Goal: Information Seeking & Learning: Learn about a topic

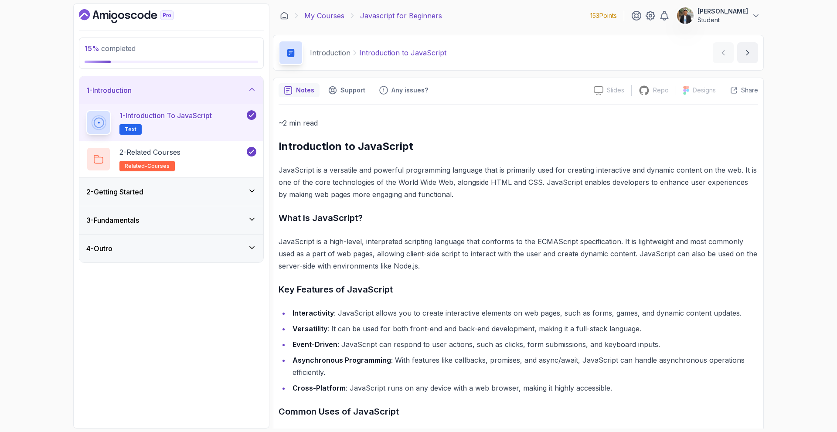
click at [324, 15] on link "My Courses" at bounding box center [324, 15] width 40 height 10
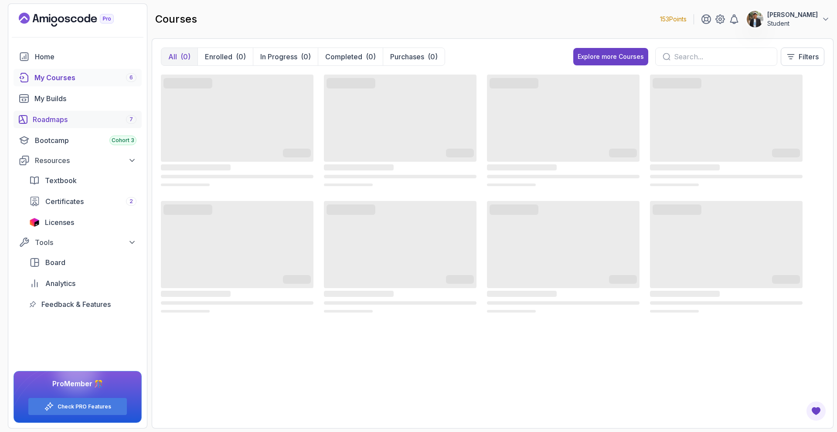
click at [101, 124] on div "Roadmaps 7" at bounding box center [85, 119] width 104 height 10
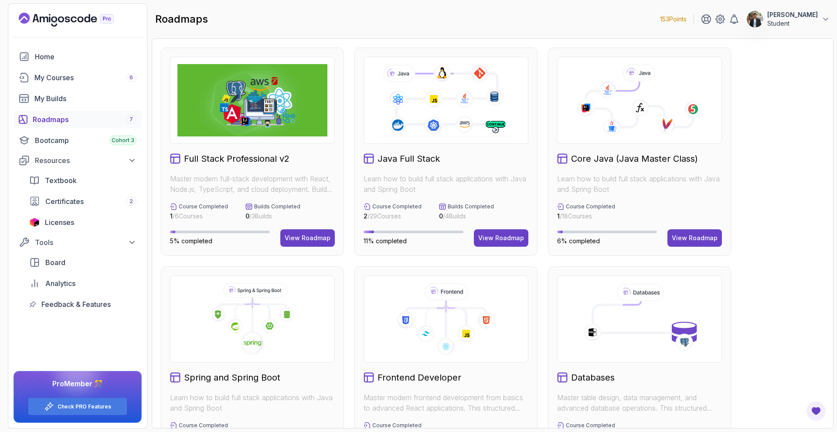
scroll to position [274, 0]
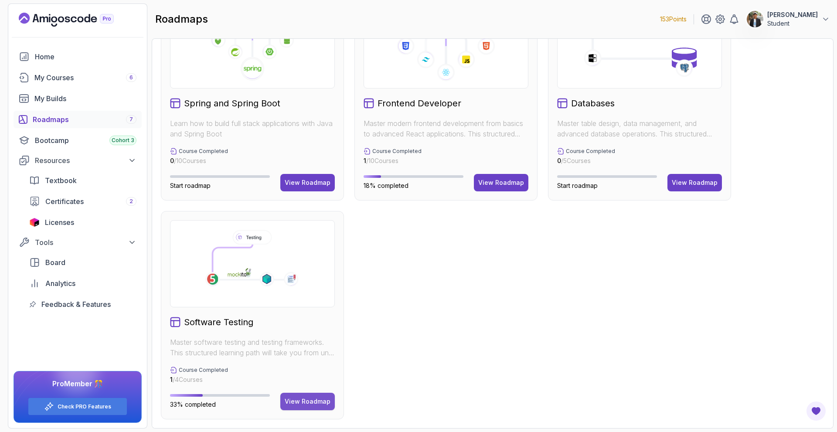
click at [325, 398] on div "View Roadmap" at bounding box center [308, 401] width 46 height 9
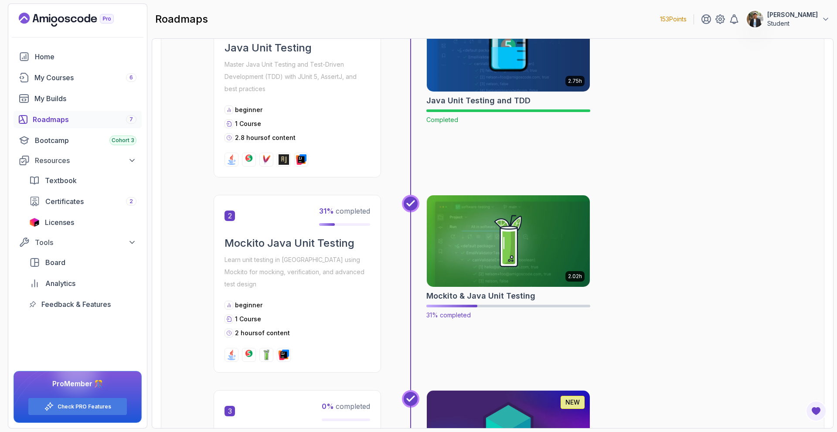
scroll to position [227, 0]
click at [533, 275] on img at bounding box center [508, 242] width 171 height 96
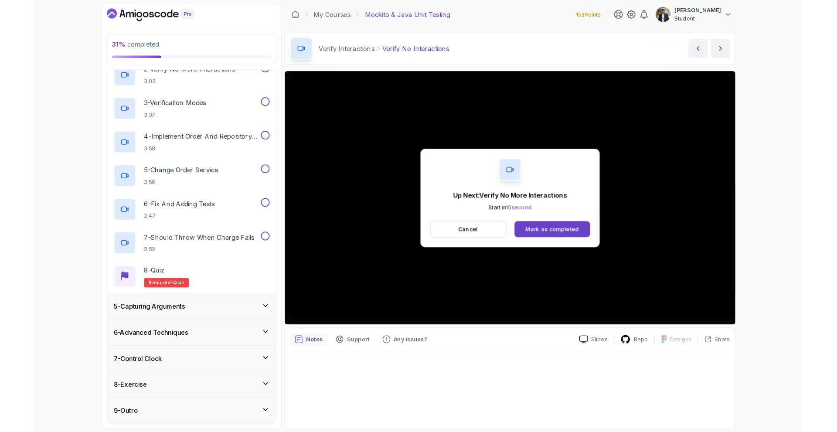
scroll to position [201, 0]
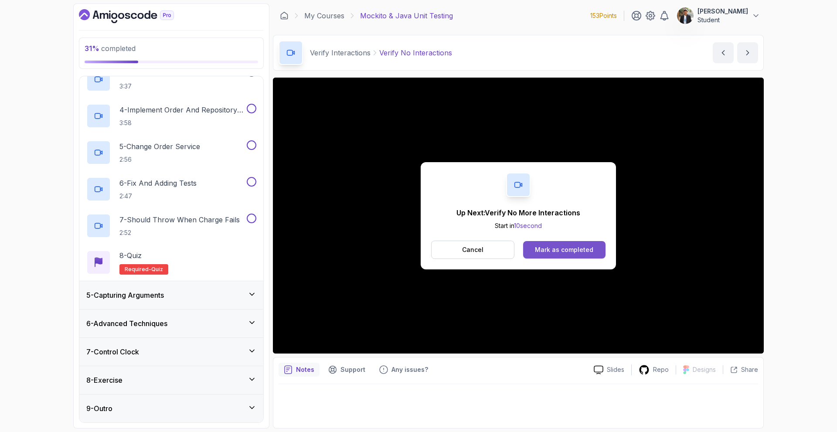
click at [565, 256] on button "Mark as completed" at bounding box center [564, 249] width 82 height 17
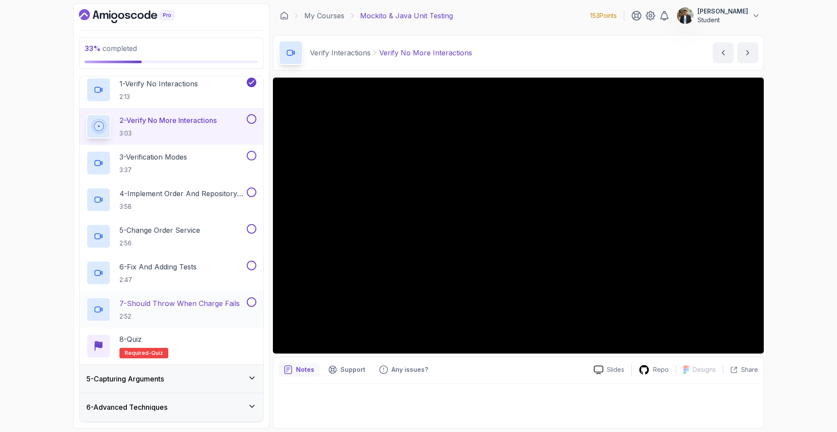
scroll to position [201, 0]
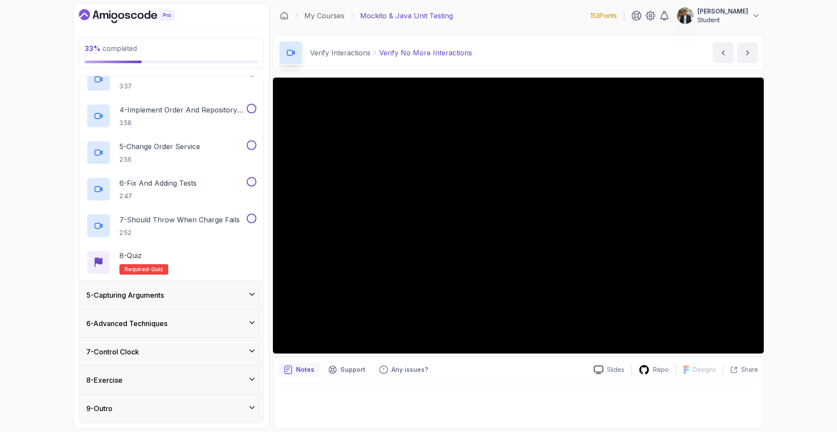
click at [196, 298] on div "5 - Capturing Arguments" at bounding box center [171, 295] width 170 height 10
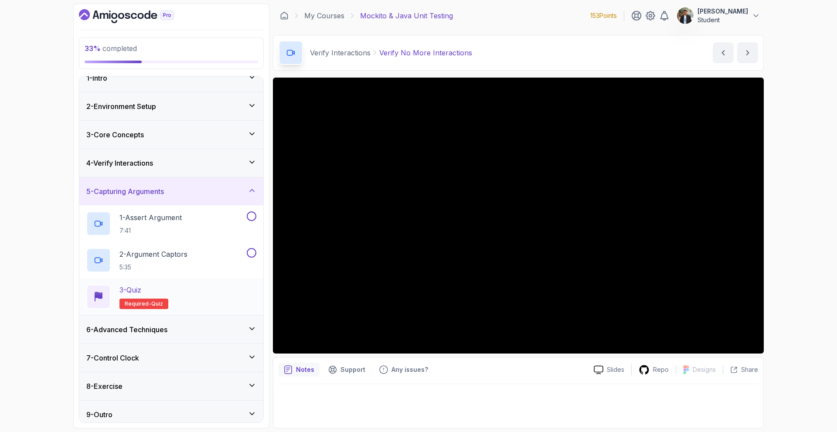
scroll to position [18, 0]
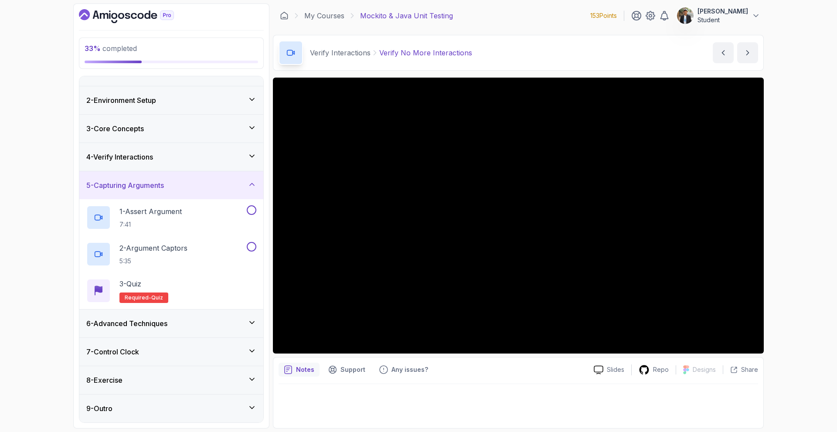
click at [182, 327] on div "6 - Advanced Techniques" at bounding box center [171, 323] width 170 height 10
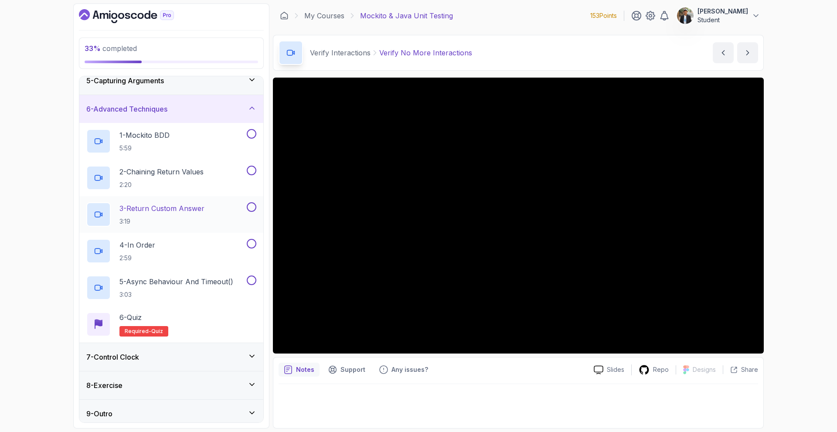
scroll to position [128, 0]
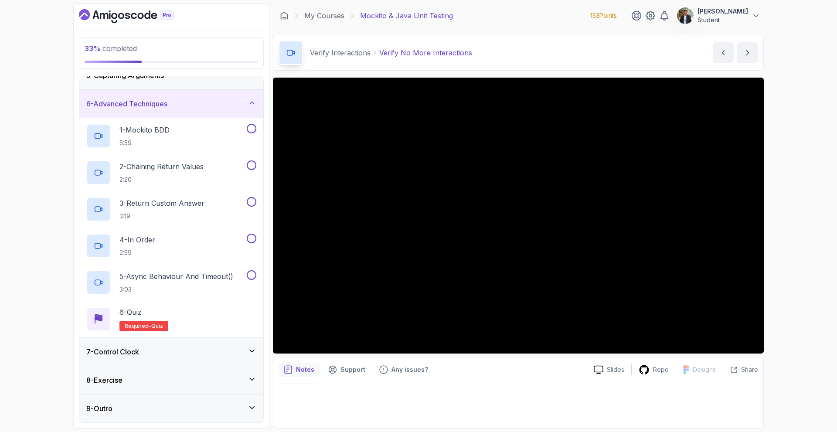
click at [202, 357] on div "7 - Control Clock" at bounding box center [171, 352] width 184 height 28
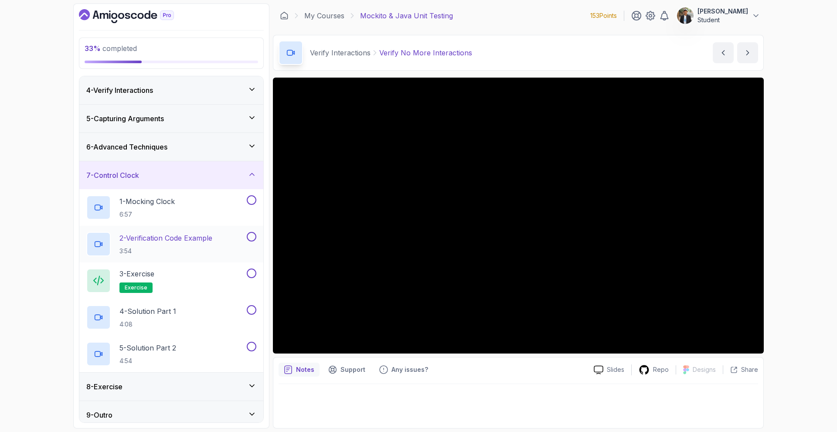
scroll to position [92, 0]
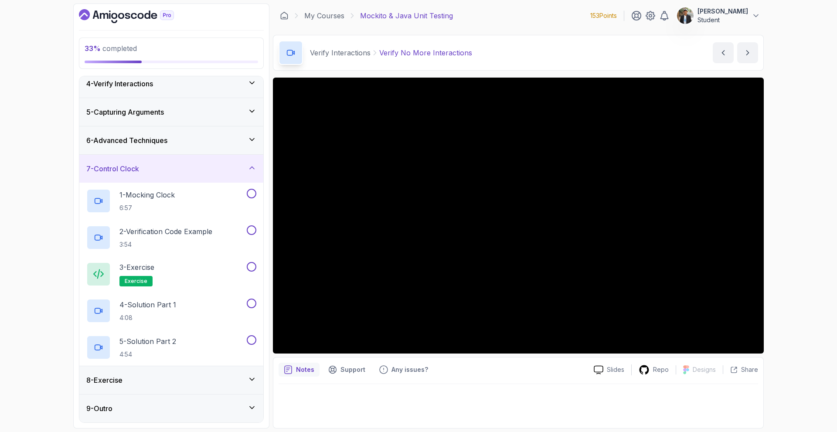
click at [177, 372] on div "8 - Exercise" at bounding box center [171, 380] width 184 height 28
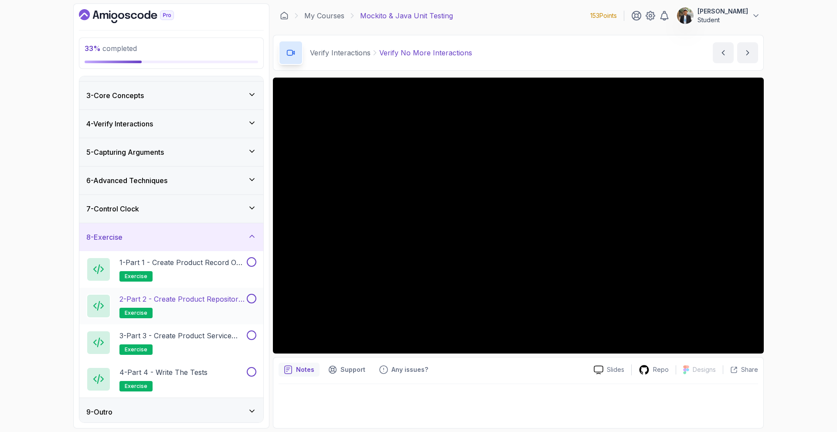
scroll to position [55, 0]
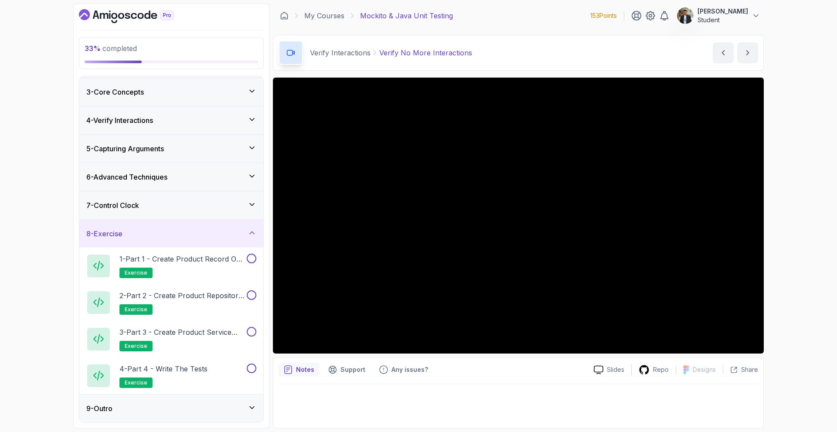
click at [204, 123] on div "4 - Verify Interactions" at bounding box center [171, 120] width 170 height 10
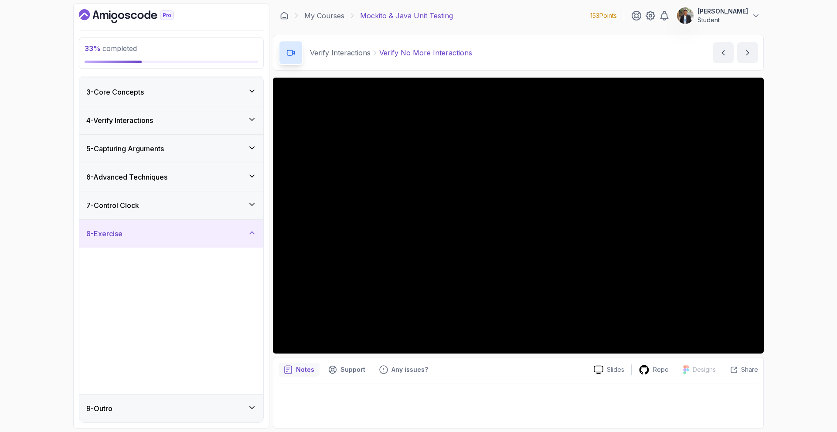
scroll to position [0, 0]
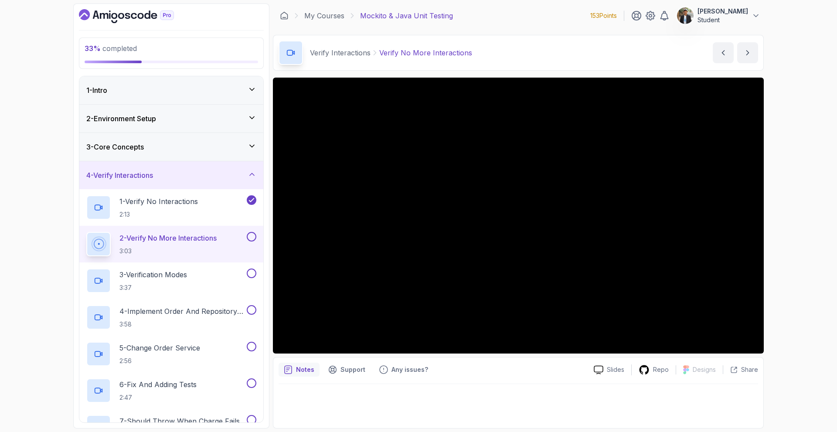
click at [223, 248] on div "2 - Verify No More Interactions 3:03" at bounding box center [165, 244] width 159 height 24
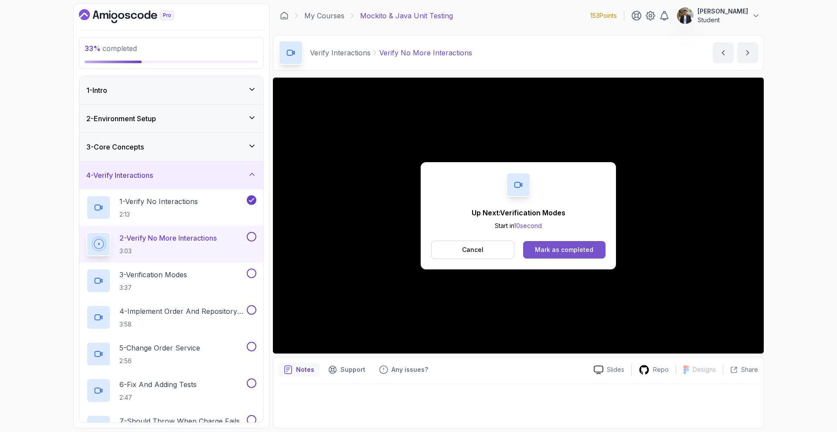
click at [555, 246] on div "Mark as completed" at bounding box center [564, 249] width 58 height 9
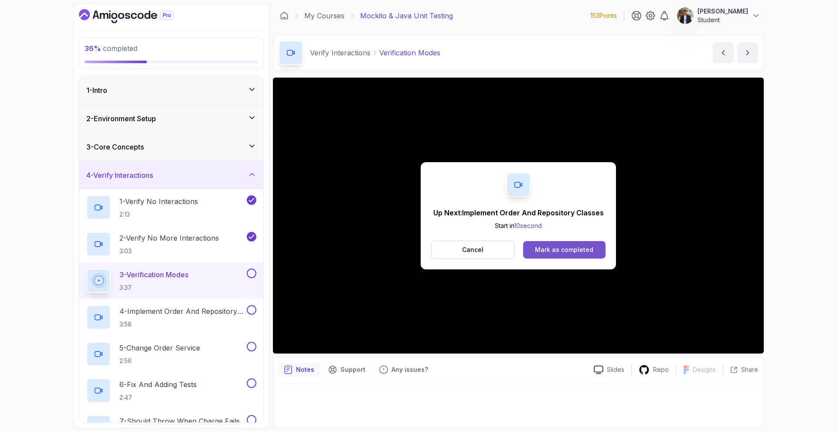
click at [546, 251] on div "Mark as completed" at bounding box center [564, 249] width 58 height 9
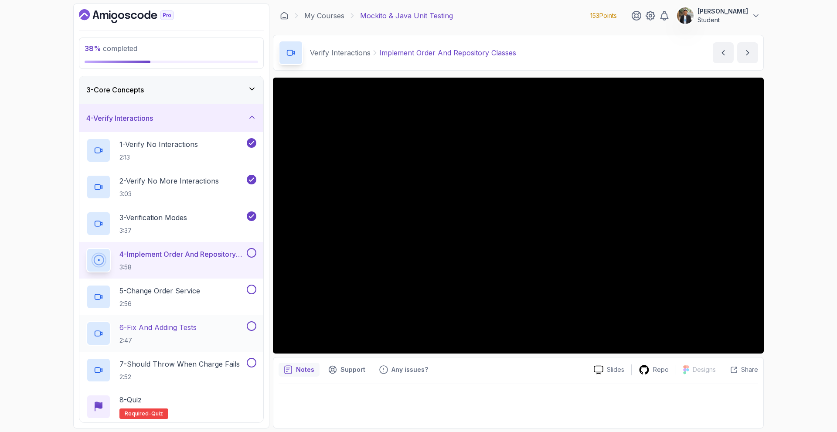
scroll to position [44, 0]
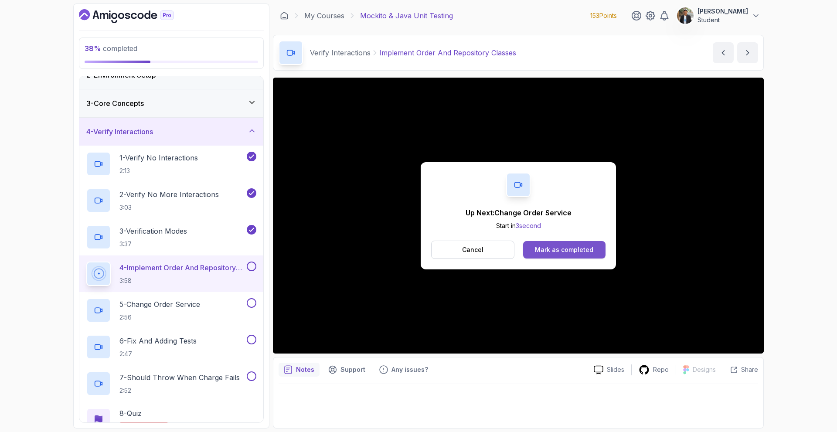
click at [555, 249] on div "Mark as completed" at bounding box center [564, 249] width 58 height 9
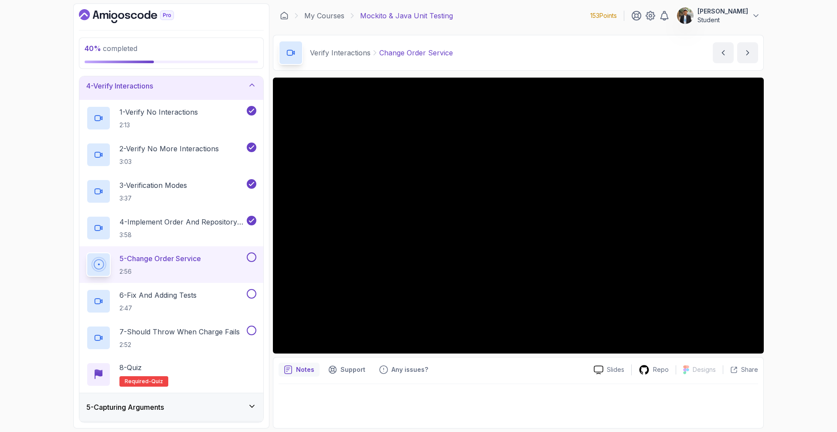
scroll to position [131, 0]
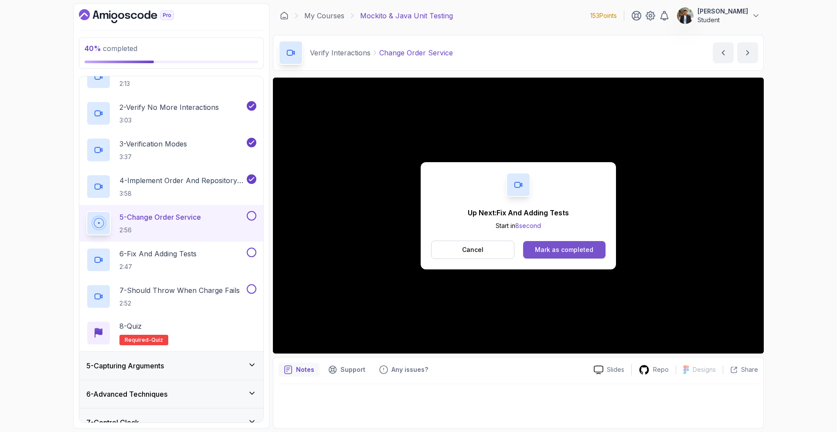
click at [582, 248] on div "Mark as completed" at bounding box center [564, 249] width 58 height 9
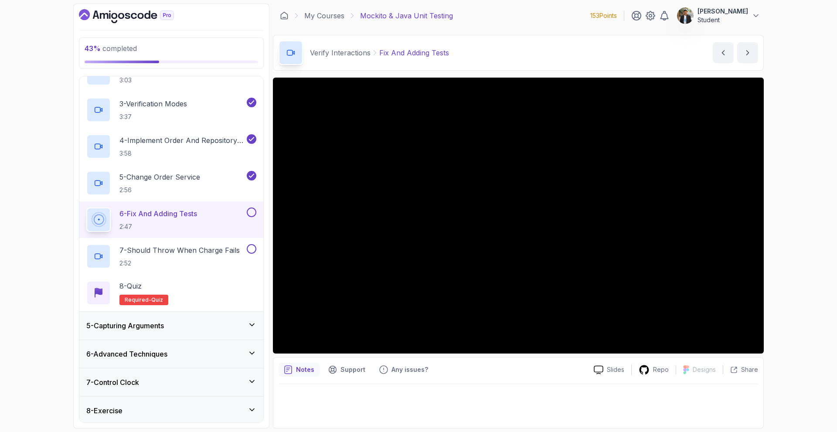
scroll to position [158, 0]
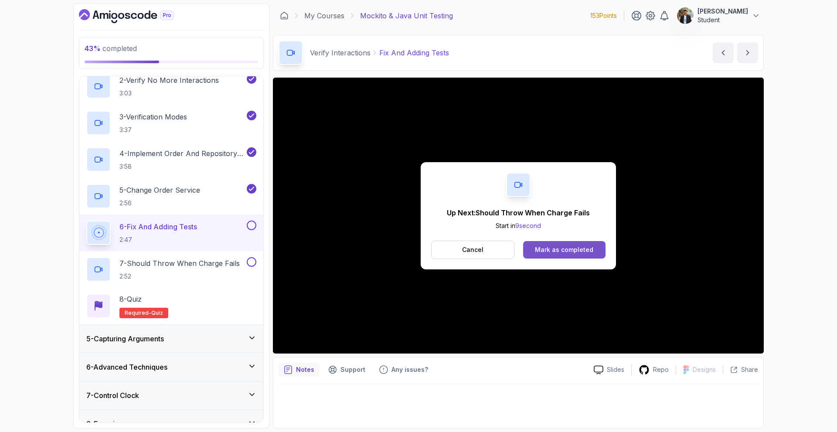
click at [565, 249] on div "Mark as completed" at bounding box center [564, 249] width 58 height 9
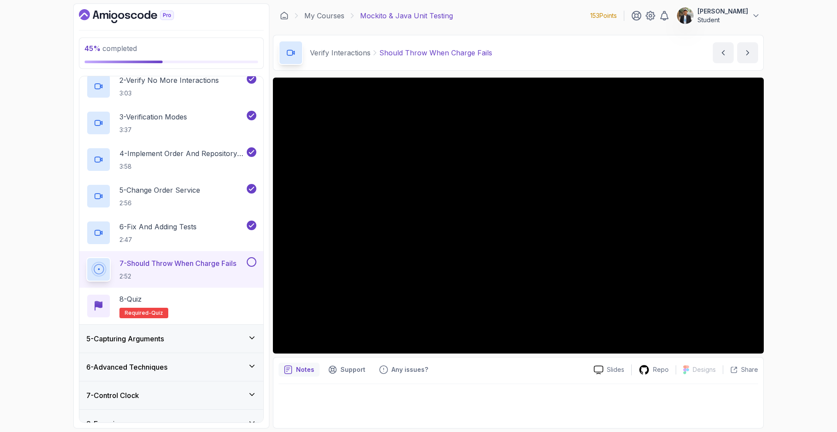
click at [228, 344] on div "5 - Capturing Arguments" at bounding box center [171, 339] width 184 height 28
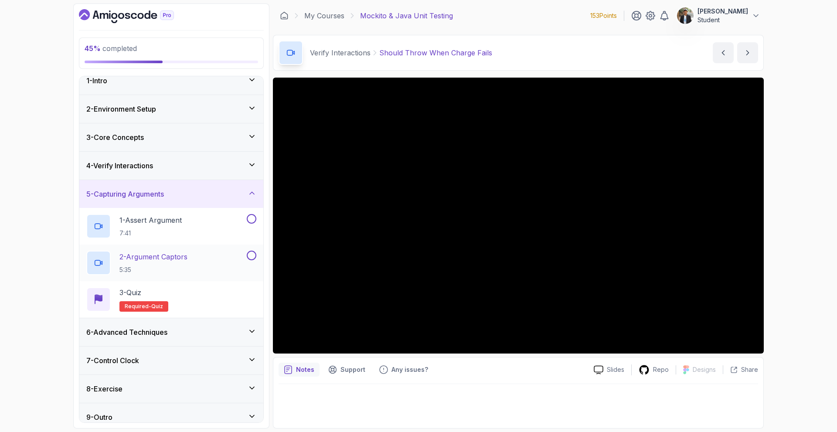
scroll to position [18, 0]
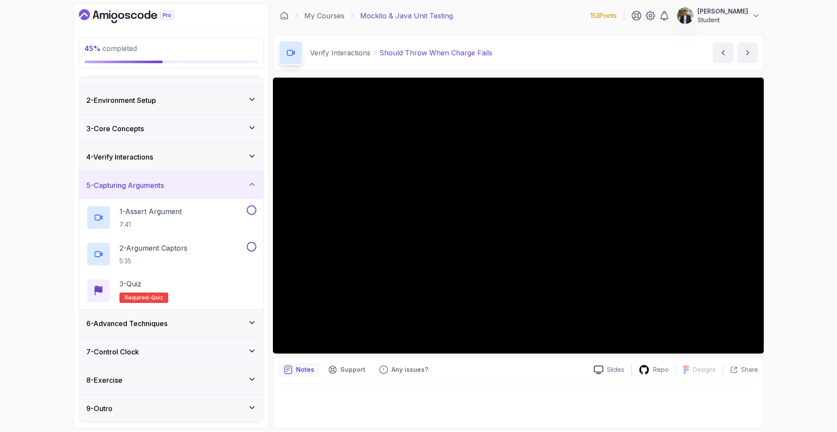
click at [218, 326] on div "6 - Advanced Techniques" at bounding box center [171, 323] width 170 height 10
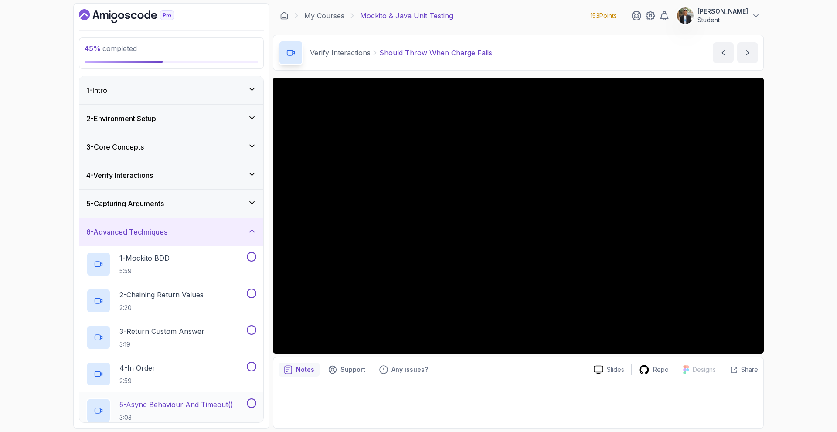
scroll to position [128, 0]
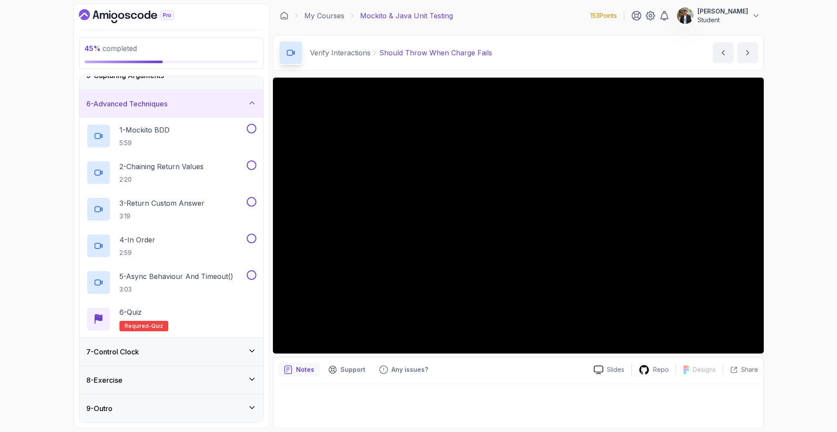
click at [184, 352] on div "7 - Control Clock" at bounding box center [171, 352] width 170 height 10
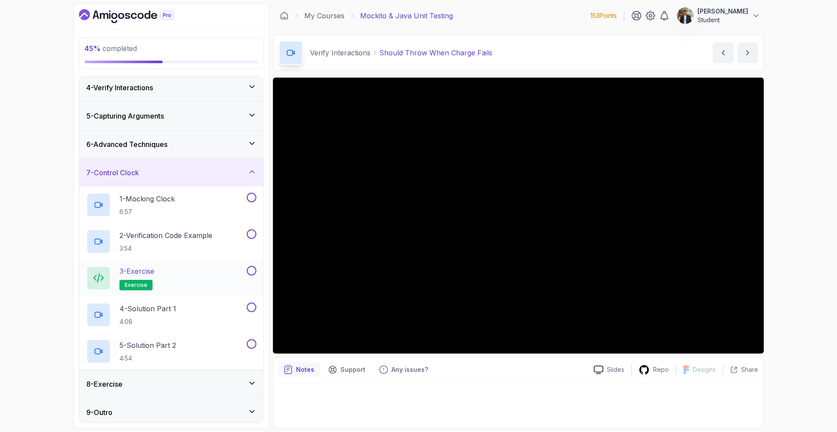
scroll to position [92, 0]
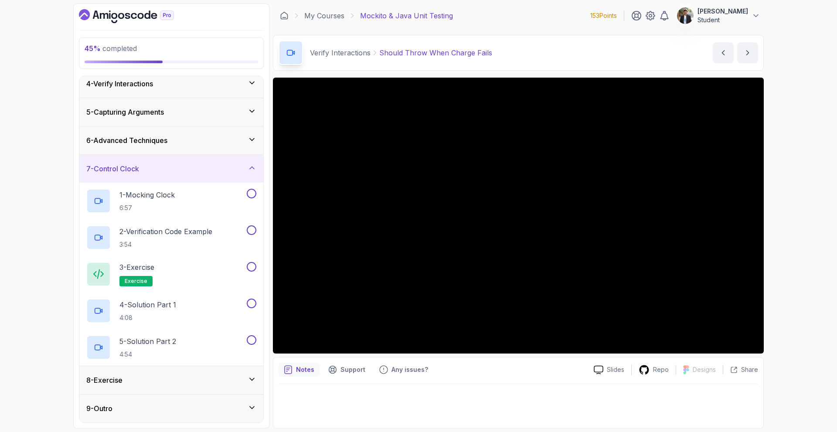
click at [205, 165] on div "7 - Control Clock" at bounding box center [171, 168] width 170 height 10
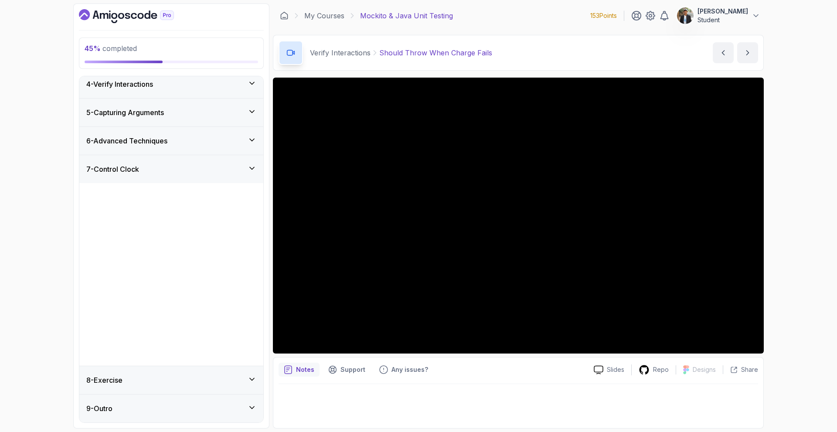
scroll to position [0, 0]
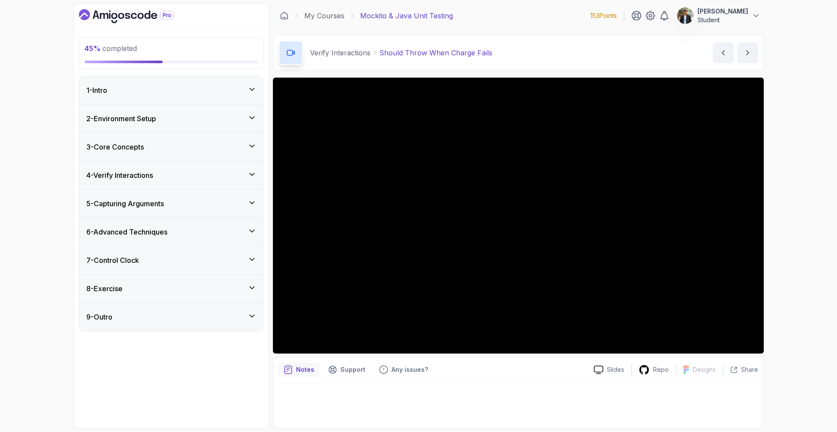
click at [185, 290] on div "8 - Exercise" at bounding box center [171, 288] width 170 height 10
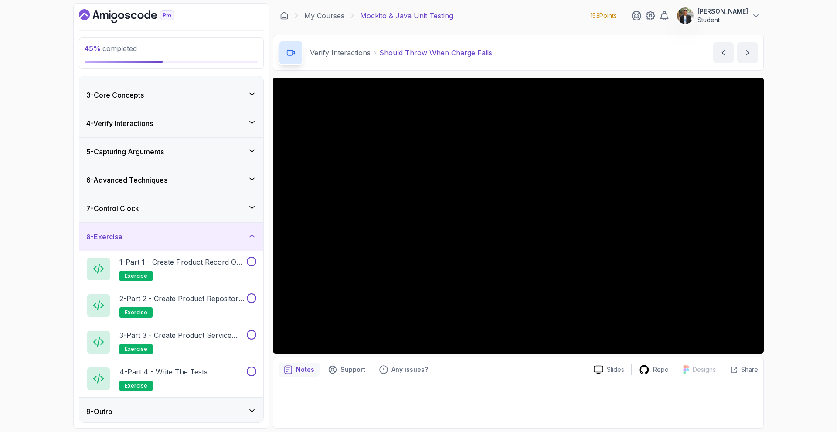
scroll to position [55, 0]
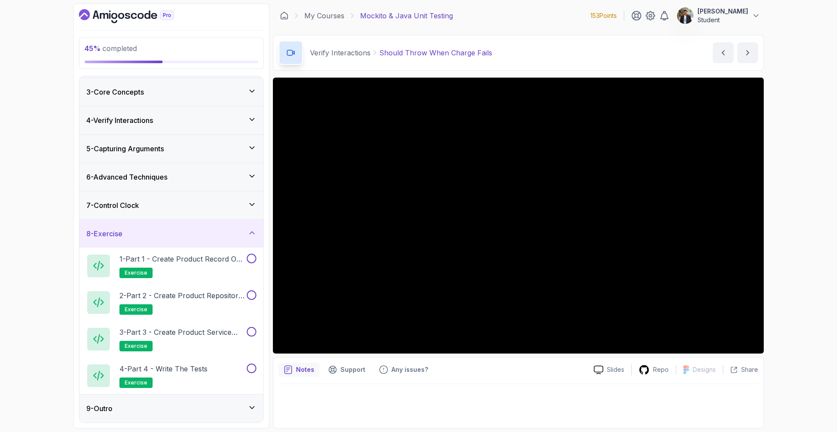
click at [180, 231] on div "8 - Exercise" at bounding box center [171, 233] width 170 height 10
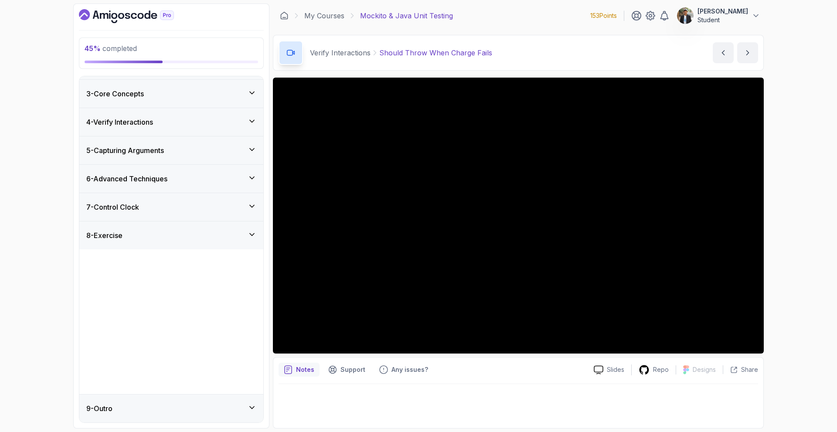
scroll to position [0, 0]
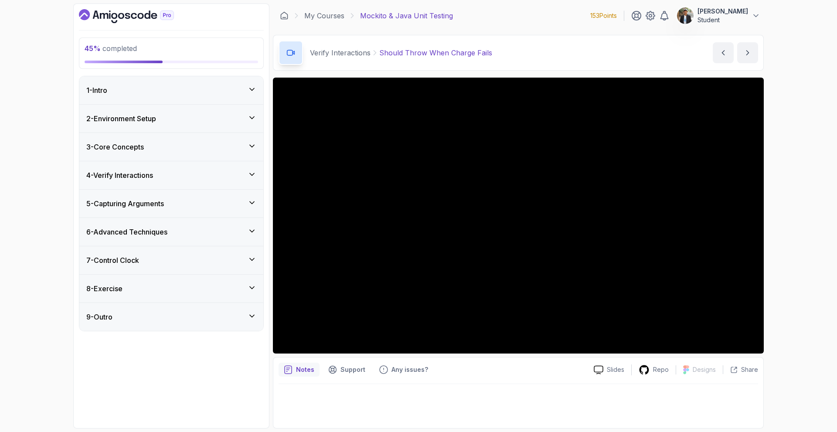
click at [184, 316] on div "9 - Outro" at bounding box center [171, 317] width 170 height 10
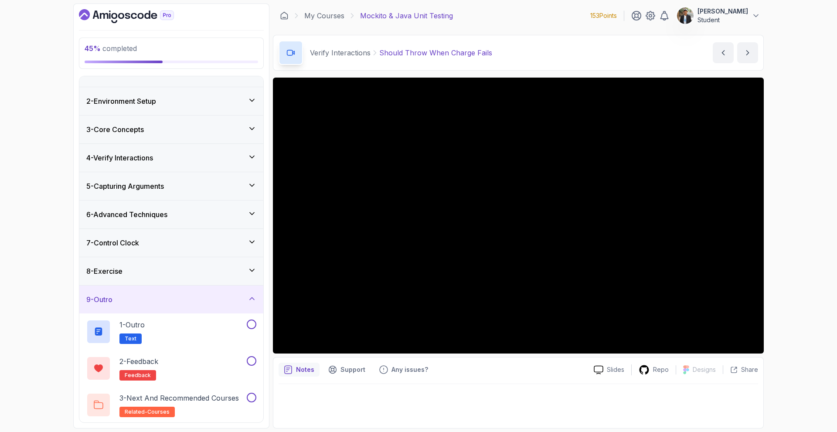
scroll to position [18, 0]
click at [183, 301] on div "9 - Outro" at bounding box center [171, 298] width 170 height 10
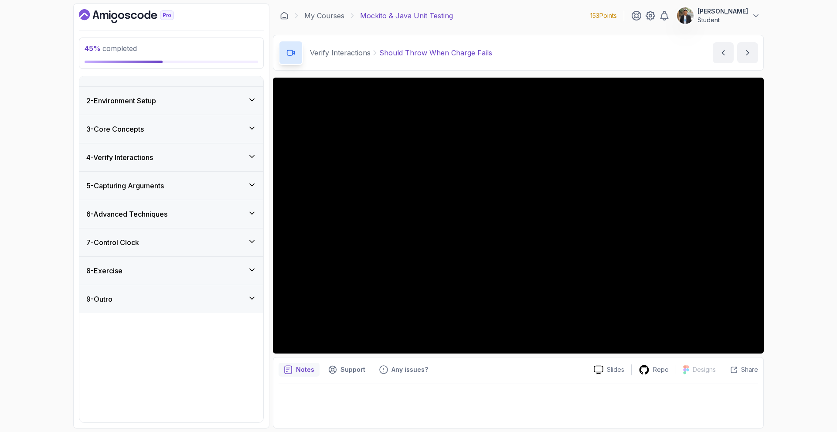
scroll to position [0, 0]
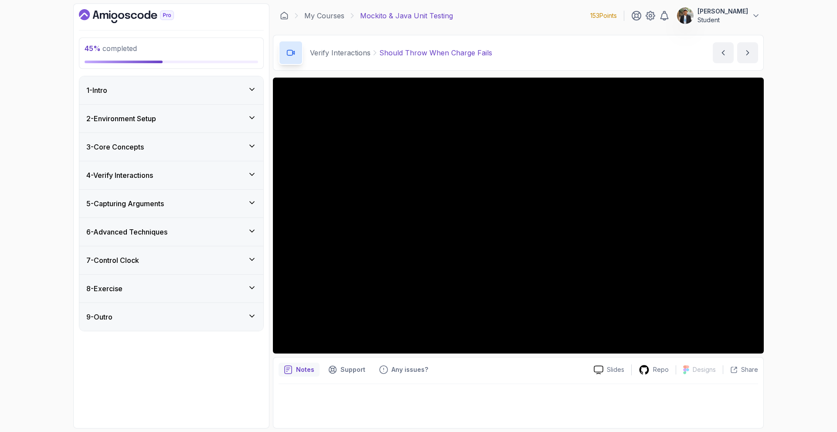
click at [237, 179] on div "4 - Verify Interactions" at bounding box center [171, 175] width 170 height 10
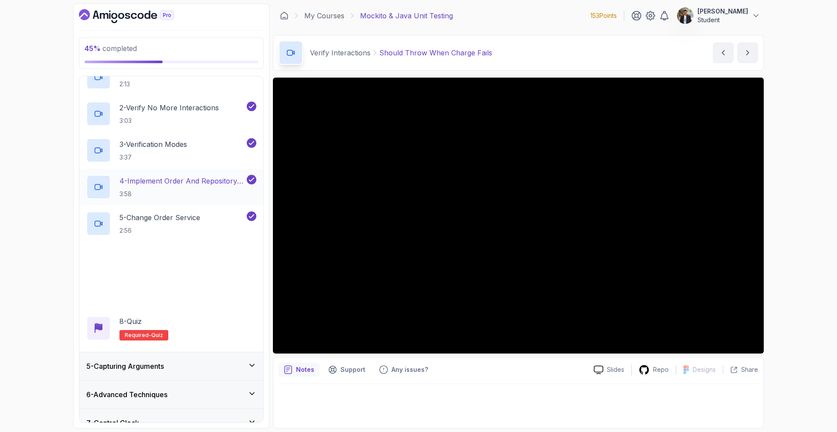
scroll to position [131, 0]
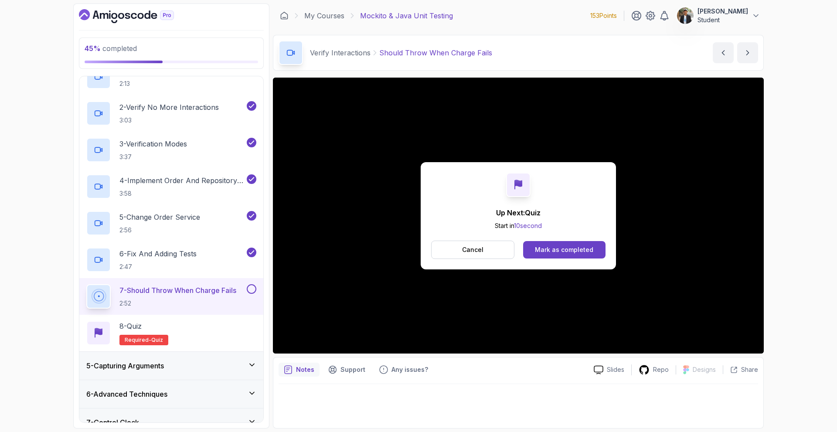
click at [552, 248] on div "Mark as completed" at bounding box center [564, 249] width 58 height 9
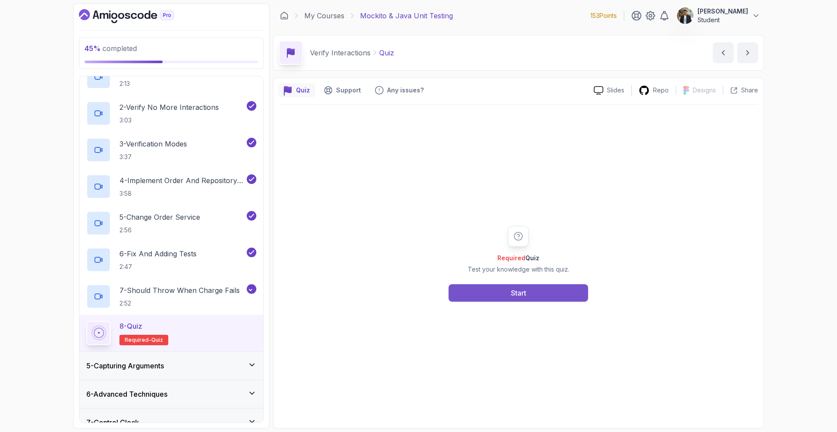
click at [504, 293] on button "Start" at bounding box center [519, 292] width 140 height 17
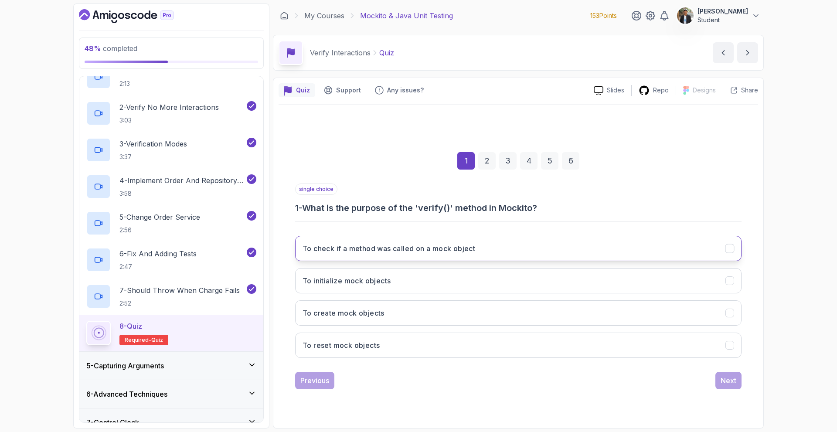
click at [547, 248] on button "To check if a method was called on a mock object" at bounding box center [518, 248] width 446 height 25
click at [725, 379] on div "Next" at bounding box center [729, 380] width 16 height 10
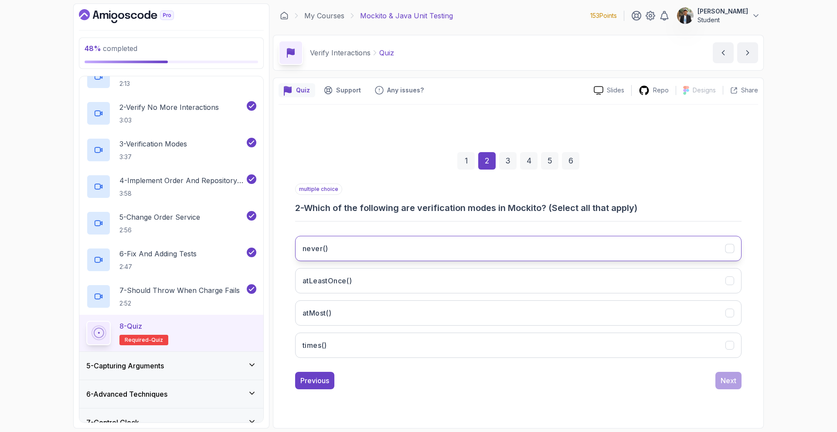
click at [493, 253] on button "never()" at bounding box center [518, 248] width 446 height 25
click at [477, 278] on button "atLeastOnce()" at bounding box center [518, 280] width 446 height 25
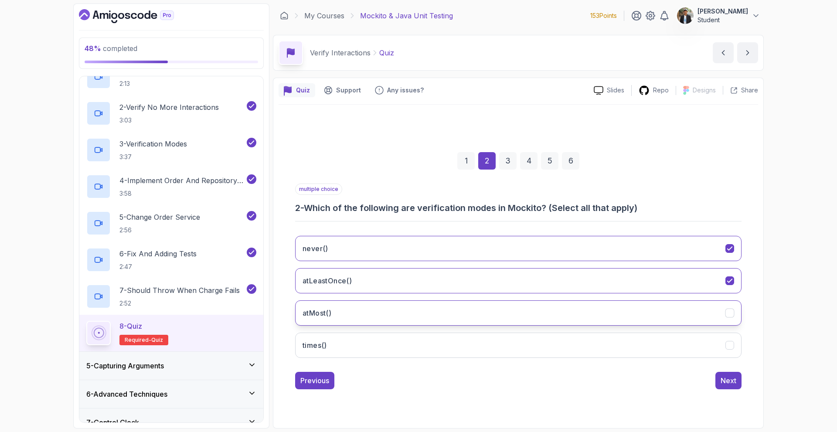
click at [469, 321] on button "atMost()" at bounding box center [518, 312] width 446 height 25
click at [456, 349] on button "times()" at bounding box center [518, 345] width 446 height 25
click at [724, 379] on div "Next" at bounding box center [729, 380] width 16 height 10
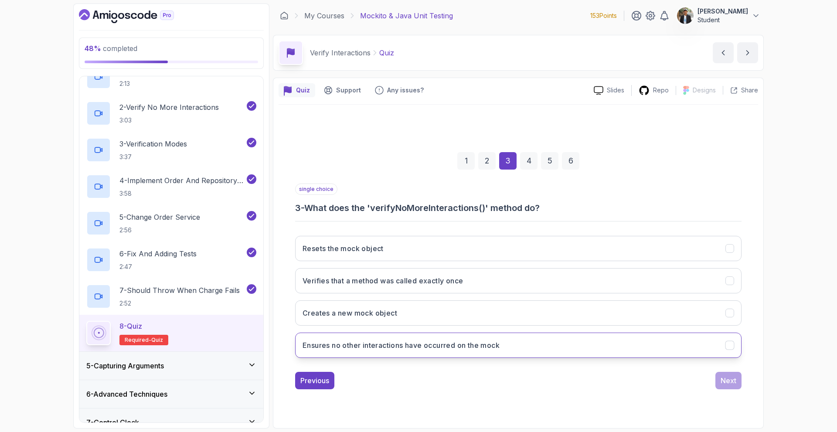
drag, startPoint x: 552, startPoint y: 353, endPoint x: 561, endPoint y: 353, distance: 8.7
click at [552, 353] on button "Ensures no other interactions have occurred on the mock" at bounding box center [518, 345] width 446 height 25
click at [721, 380] on button "Next" at bounding box center [728, 380] width 26 height 17
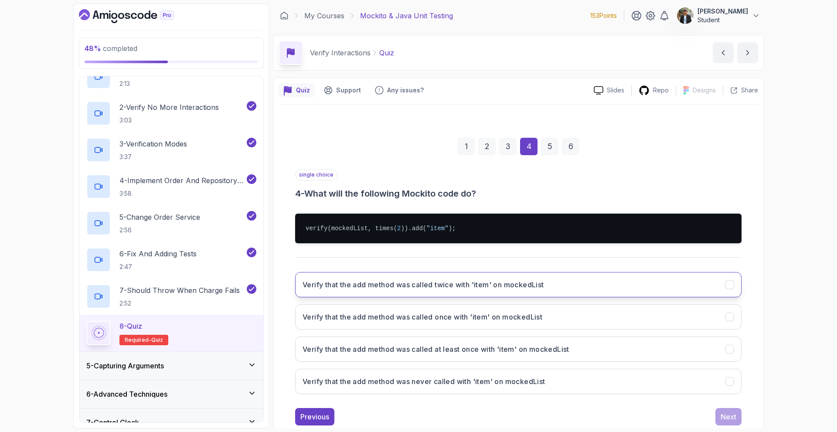
click at [446, 288] on h3 "Verify that the add method was called twice with 'item' on mockedList" at bounding box center [424, 284] width 242 height 10
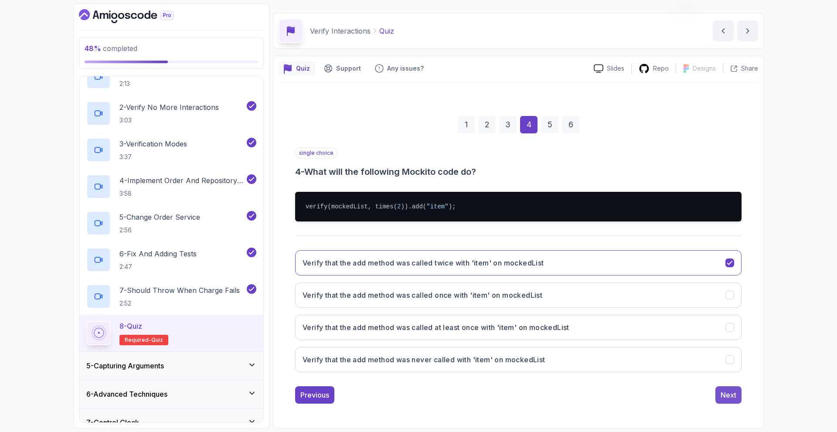
click at [725, 393] on div "Next" at bounding box center [729, 395] width 16 height 10
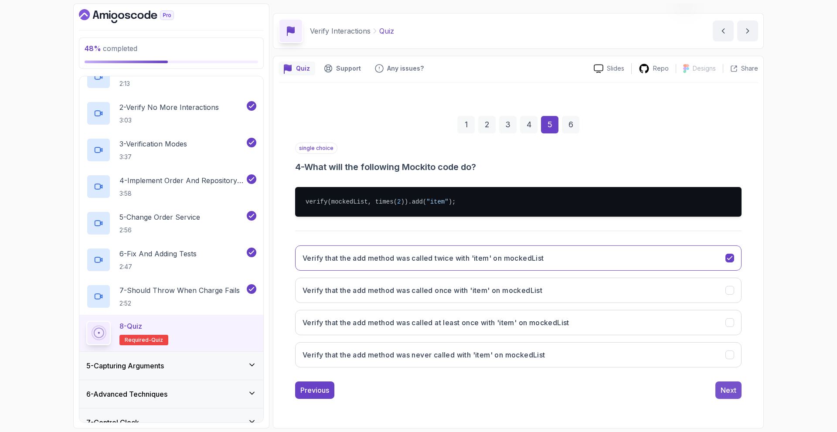
scroll to position [0, 0]
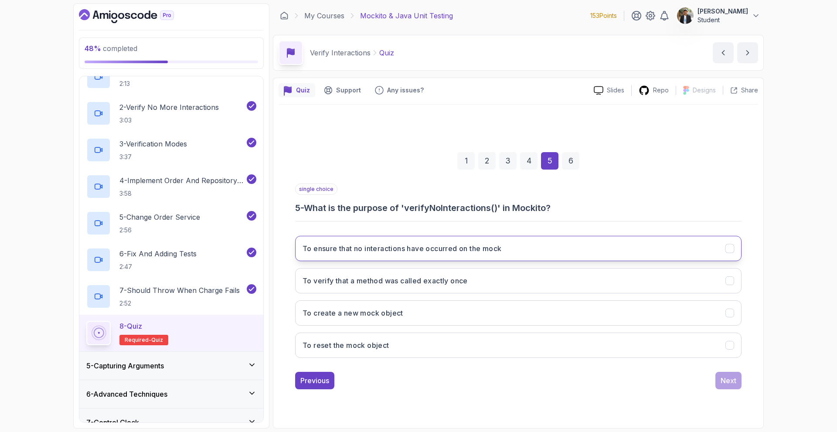
click at [483, 254] on button "To ensure that no interactions have occurred on the mock" at bounding box center [518, 248] width 446 height 25
click at [737, 384] on button "Next" at bounding box center [728, 380] width 26 height 17
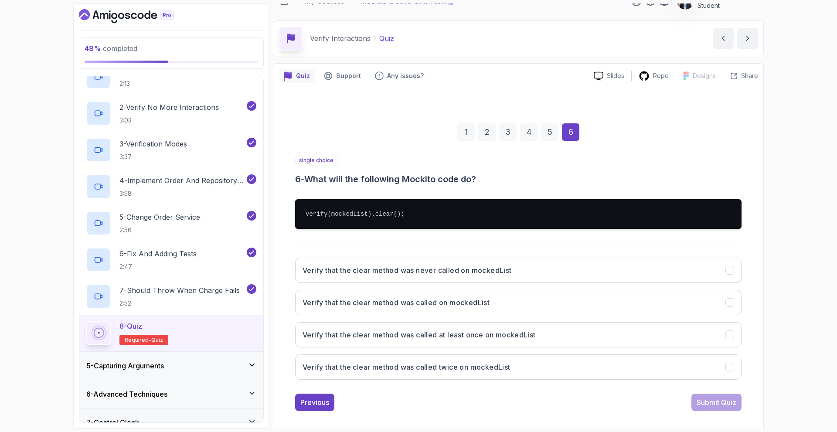
scroll to position [22, 0]
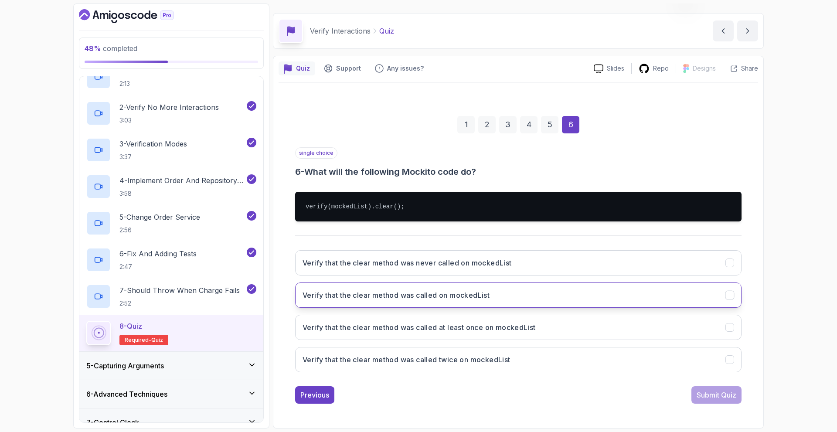
click at [537, 299] on button "Verify that the clear method was called on mockedList" at bounding box center [518, 294] width 446 height 25
click at [714, 396] on div "Submit Quiz" at bounding box center [717, 395] width 40 height 10
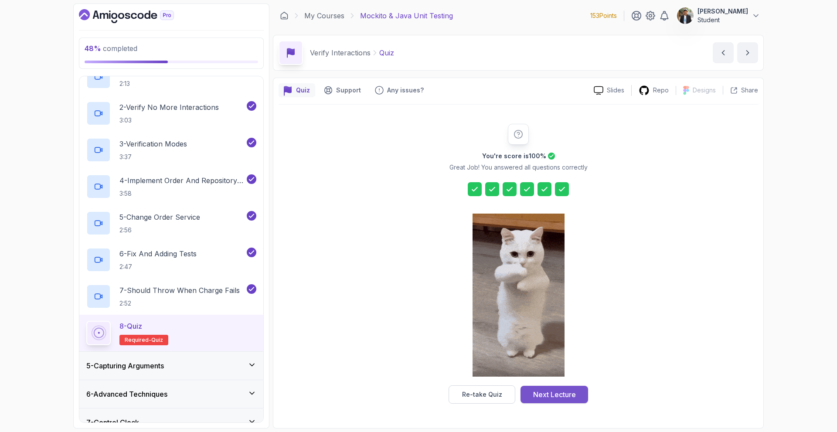
click at [566, 393] on div "Next Lecture" at bounding box center [554, 394] width 43 height 10
